Goal: Transaction & Acquisition: Download file/media

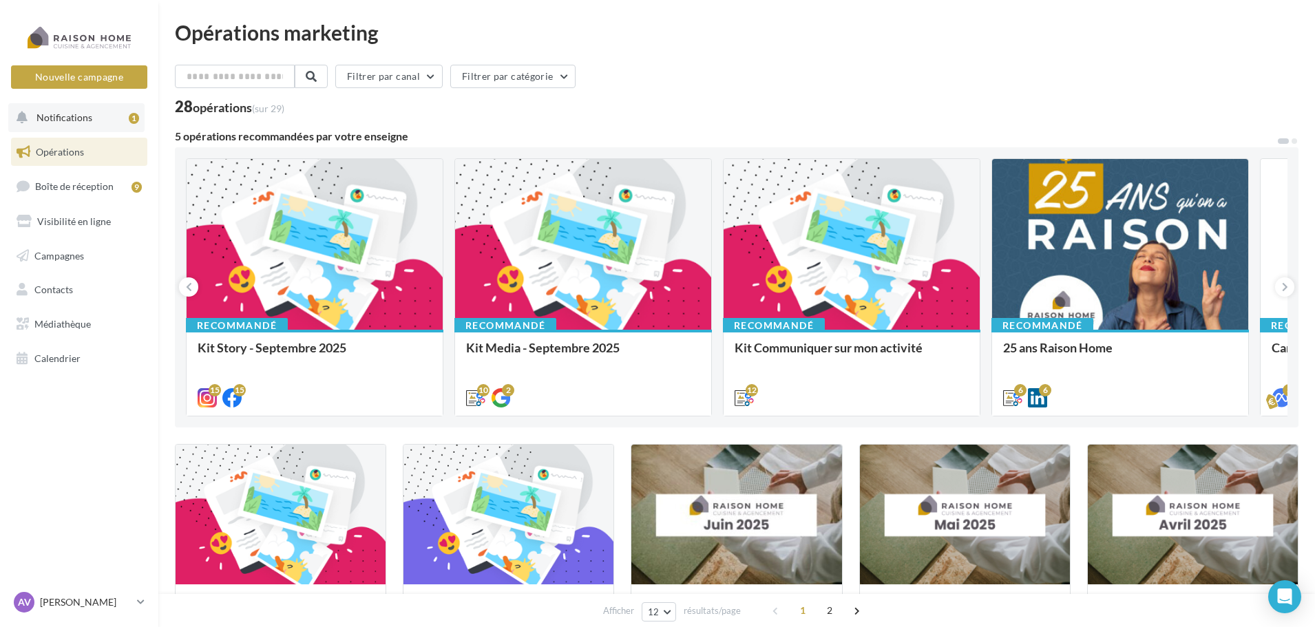
click at [108, 112] on button "Notifications 1" at bounding box center [76, 117] width 136 height 29
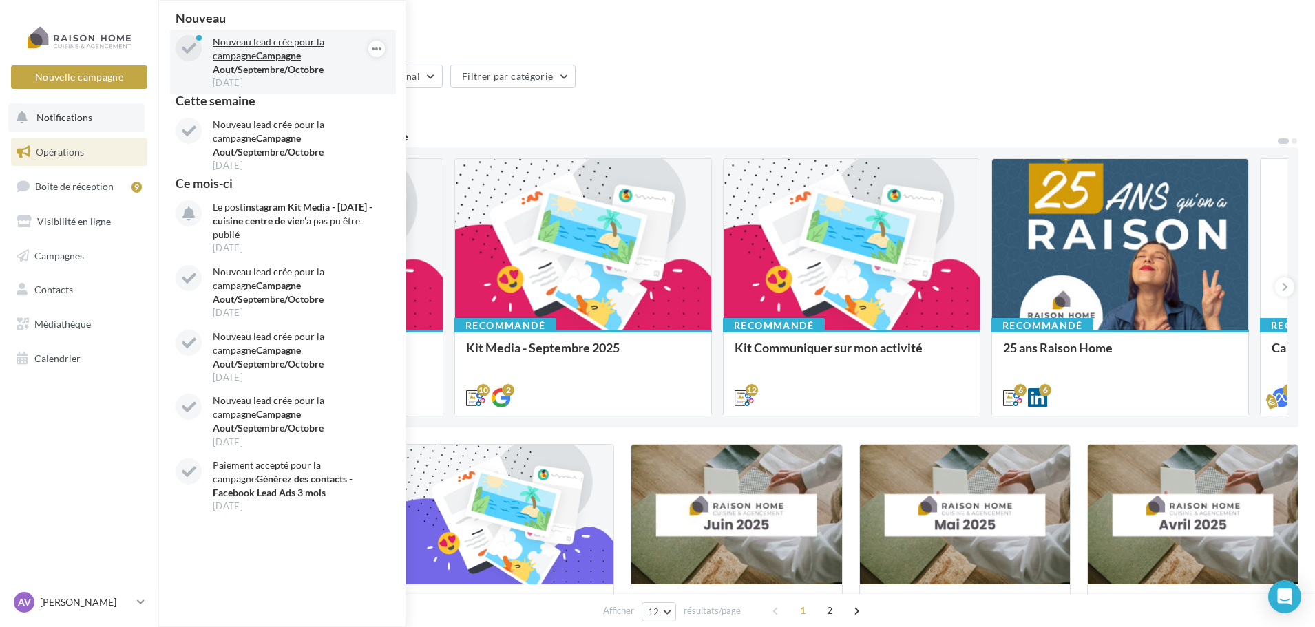
click at [315, 49] on p "Nouveau lead crée pour la campagne Campagne Aout/Septembre/Octobre" at bounding box center [293, 55] width 160 height 41
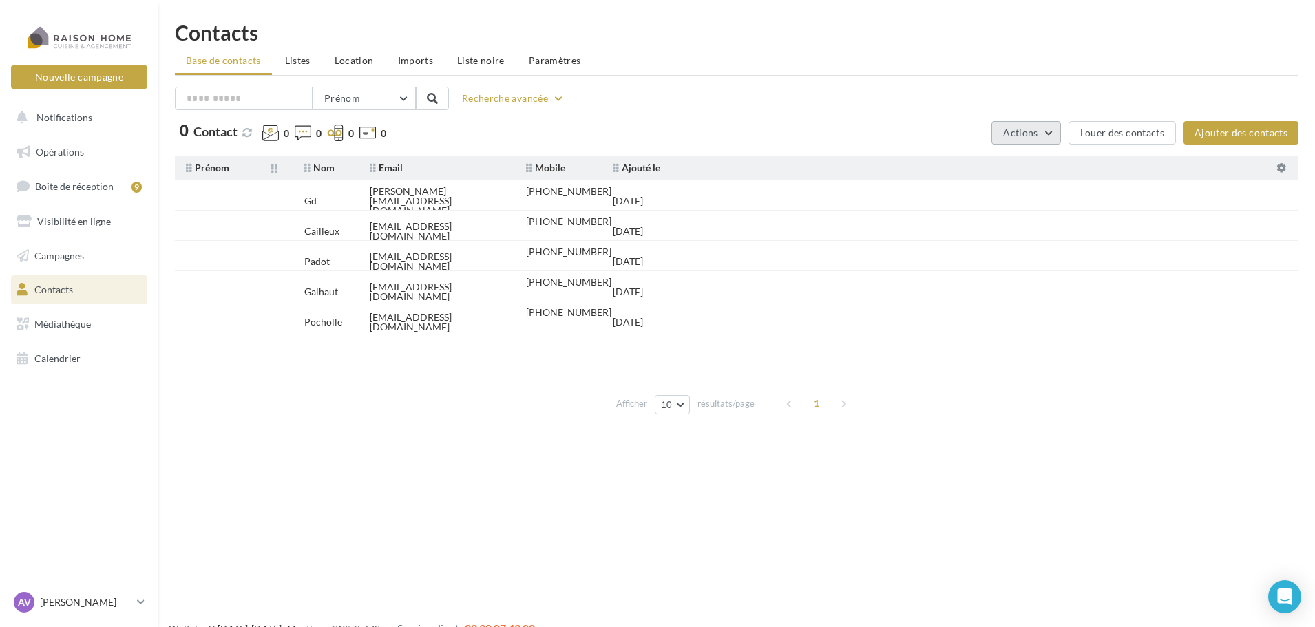
click at [1047, 136] on button "Actions" at bounding box center [1026, 132] width 69 height 23
click at [1045, 167] on button "Exporter la base" at bounding box center [993, 165] width 138 height 36
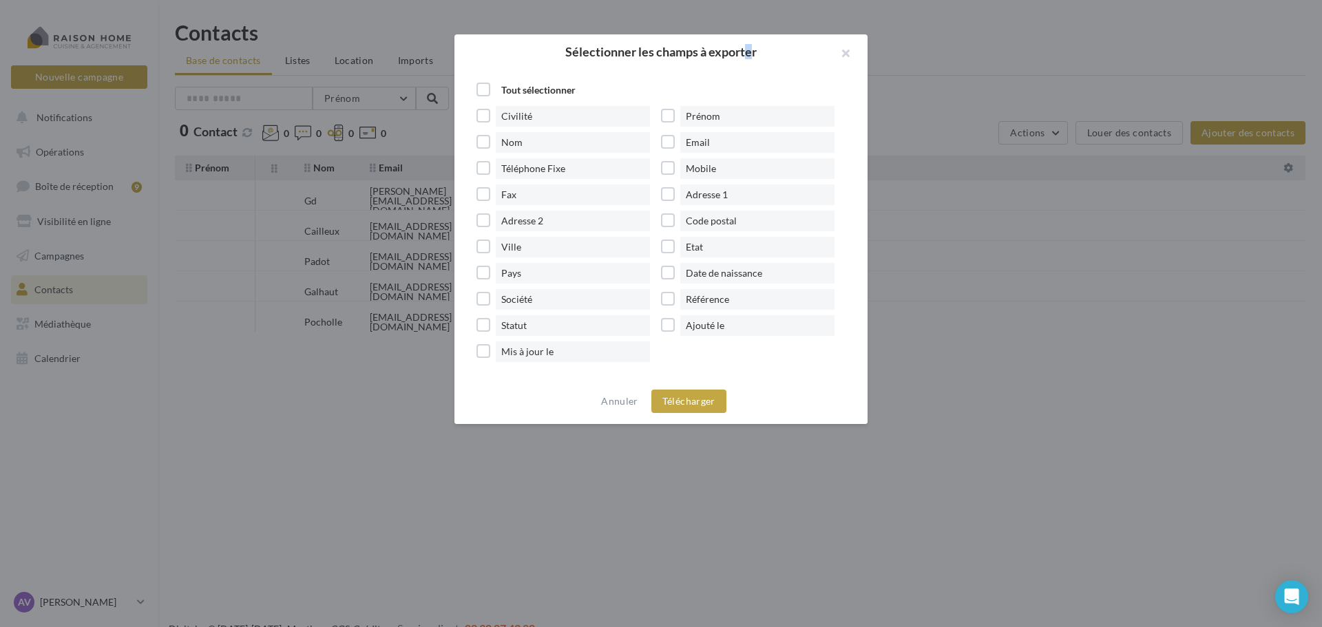
click at [584, 52] on h2 "Sélectionner les champs à exporter" at bounding box center [661, 51] width 369 height 12
click at [485, 164] on label "Téléphone Fixe" at bounding box center [569, 168] width 185 height 21
click at [674, 222] on label "Code postal" at bounding box center [753, 221] width 185 height 21
click at [483, 348] on label "Mis à jour le" at bounding box center [569, 352] width 185 height 21
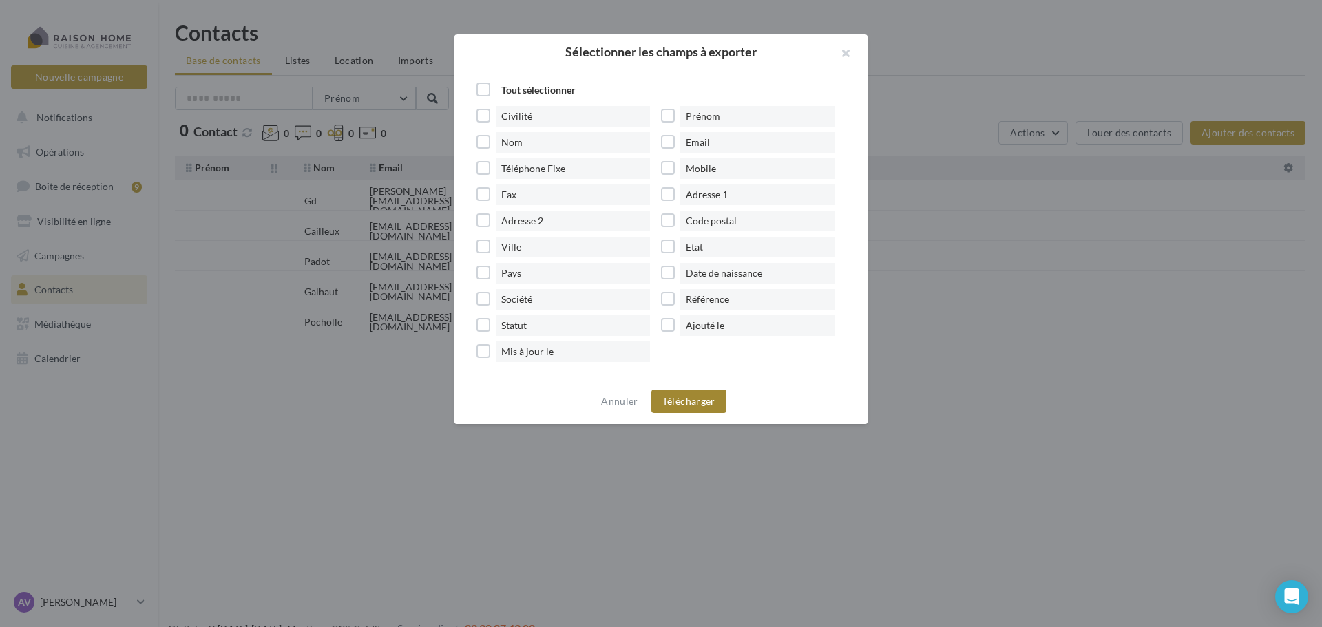
click at [690, 406] on button "Télécharger" at bounding box center [689, 401] width 75 height 23
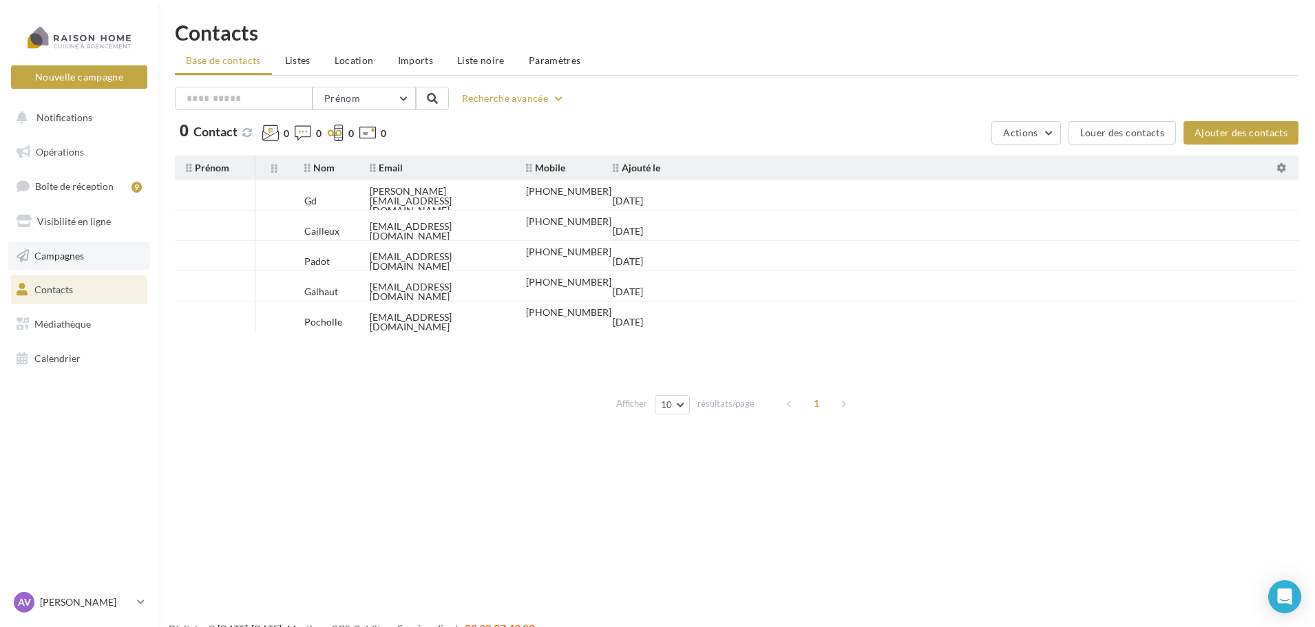
click at [75, 255] on span "Campagnes" at bounding box center [59, 255] width 50 height 12
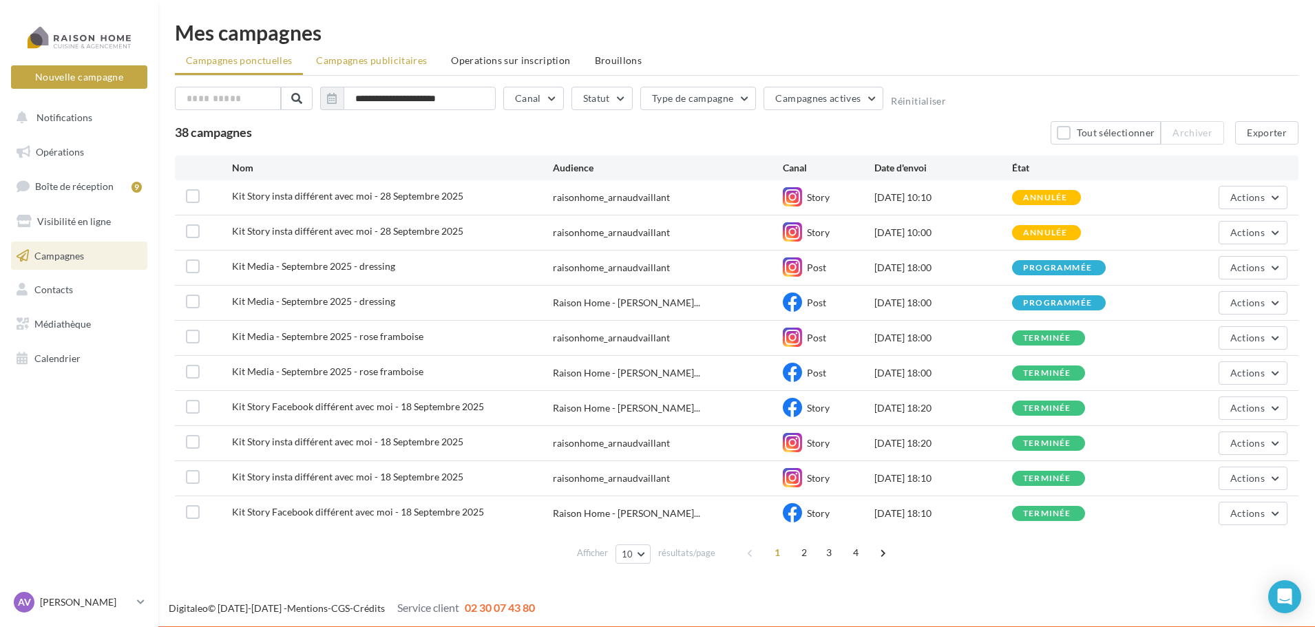
click at [424, 58] on span "Campagnes publicitaires" at bounding box center [371, 60] width 111 height 12
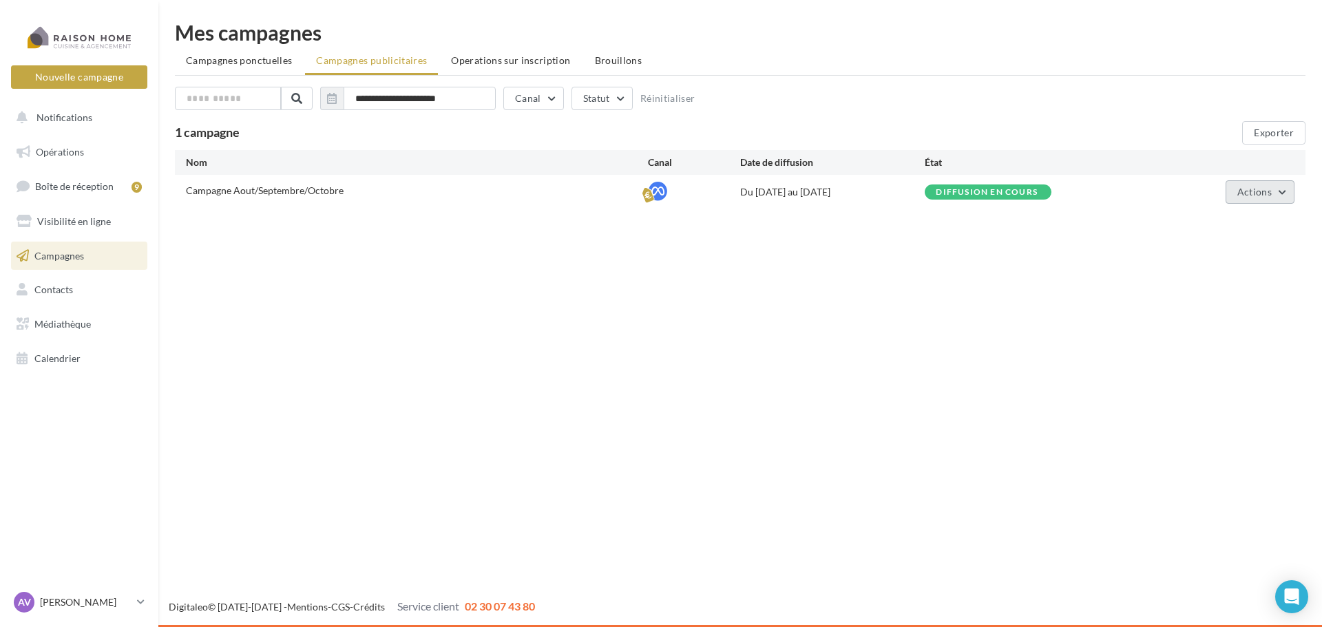
click at [1267, 190] on span "Actions" at bounding box center [1255, 192] width 34 height 12
click at [1252, 256] on button "Voir les résultats" at bounding box center [1226, 260] width 138 height 36
